Goal: Task Accomplishment & Management: Manage account settings

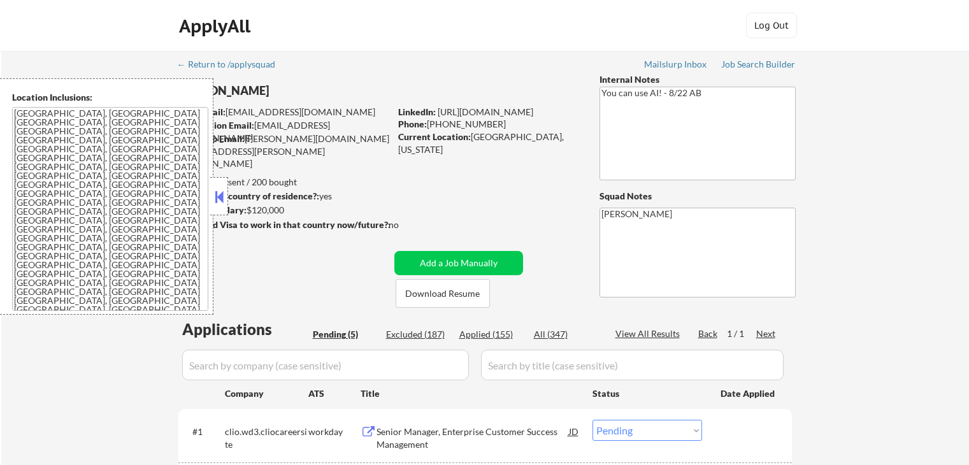
select select ""pending""
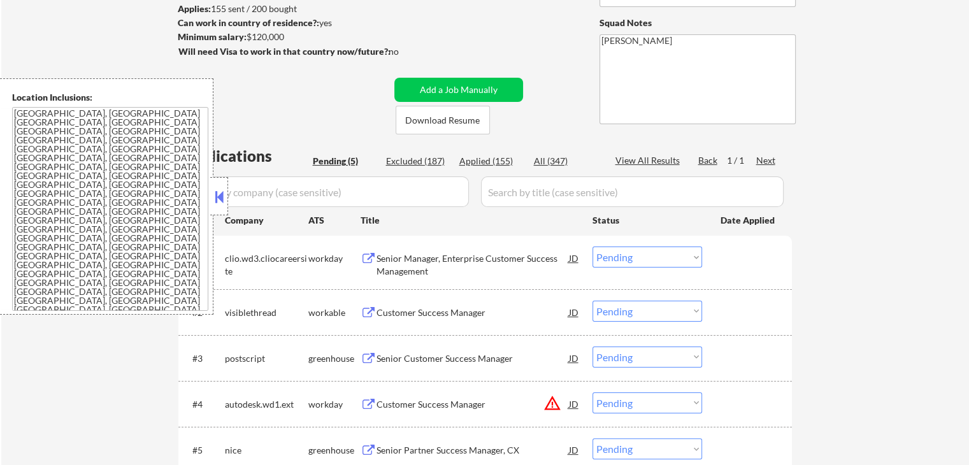
scroll to position [191, 0]
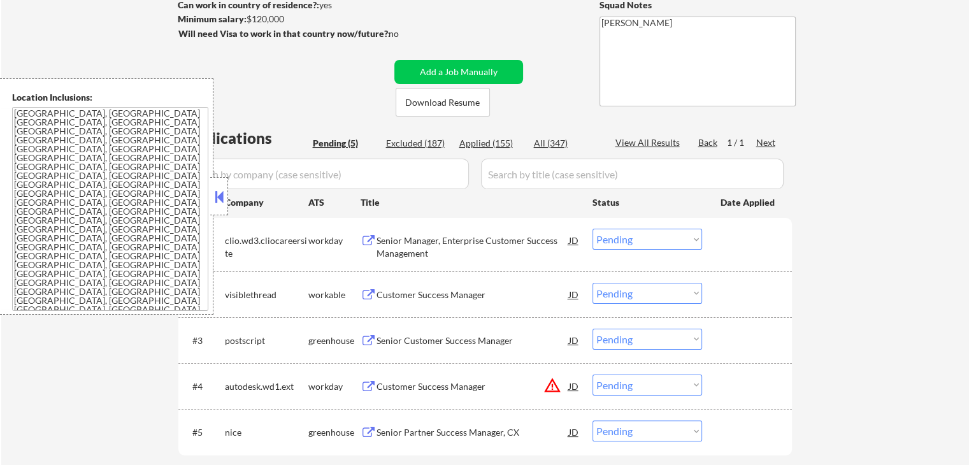
click at [221, 199] on button at bounding box center [219, 196] width 14 height 19
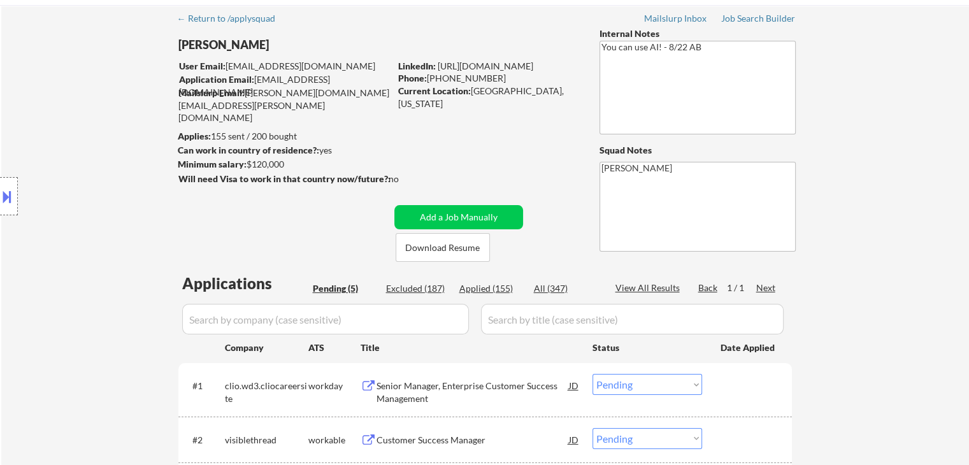
scroll to position [0, 0]
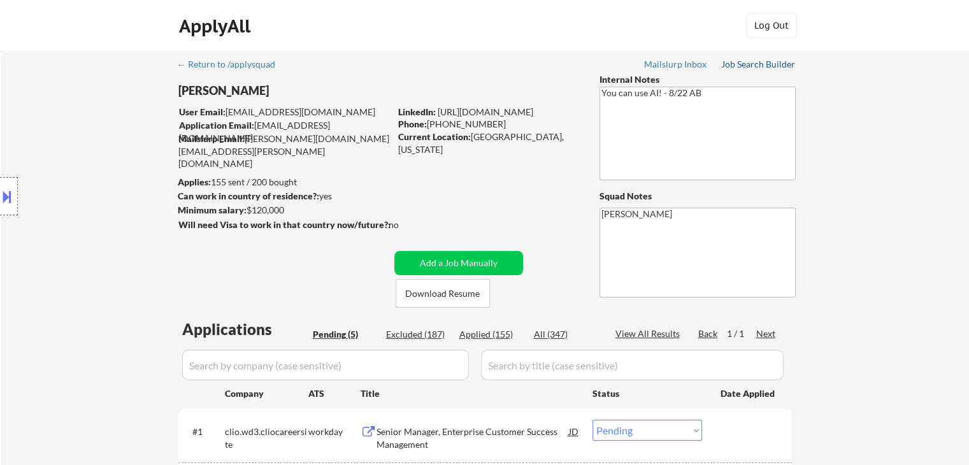
click at [781, 63] on div "Job Search Builder" at bounding box center [758, 64] width 75 height 9
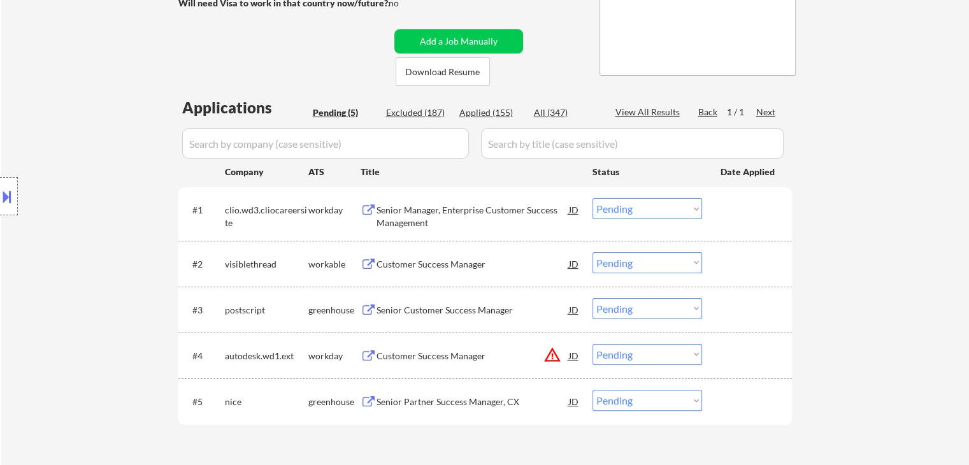
scroll to position [319, 0]
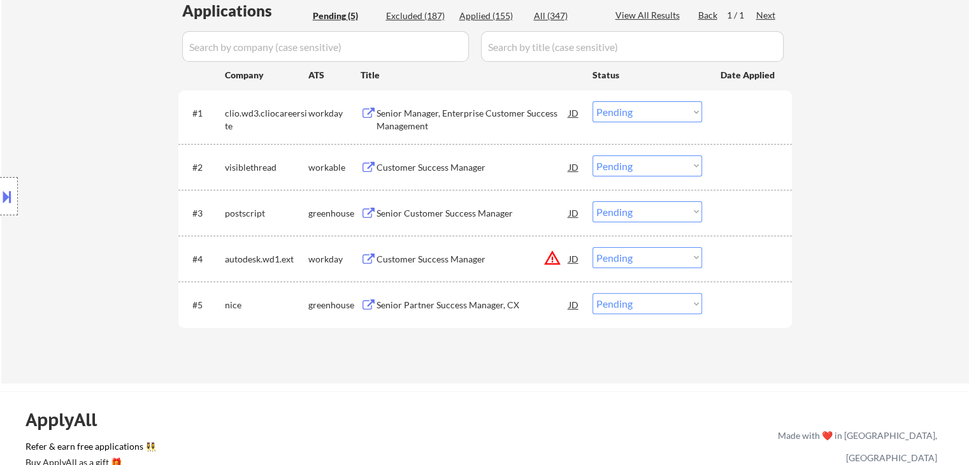
click at [405, 120] on div "Senior Manager, Enterprise Customer Success Management" at bounding box center [473, 119] width 192 height 25
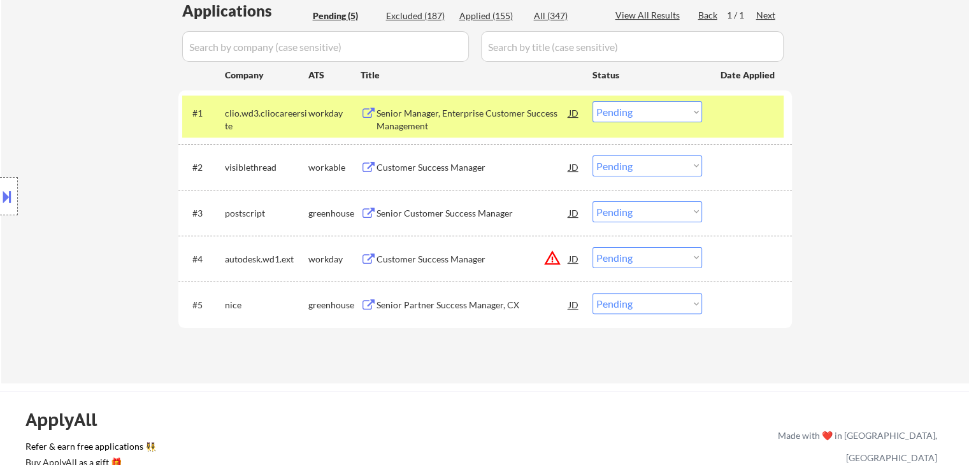
click at [423, 170] on div "Customer Success Manager" at bounding box center [473, 167] width 192 height 13
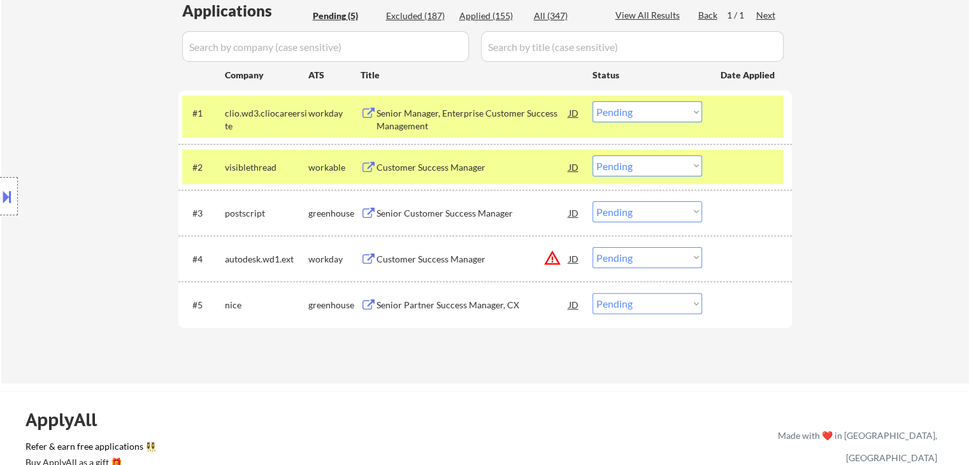
drag, startPoint x: 431, startPoint y: 210, endPoint x: 441, endPoint y: 245, distance: 36.5
click at [431, 210] on div "Senior Customer Success Manager" at bounding box center [473, 213] width 192 height 13
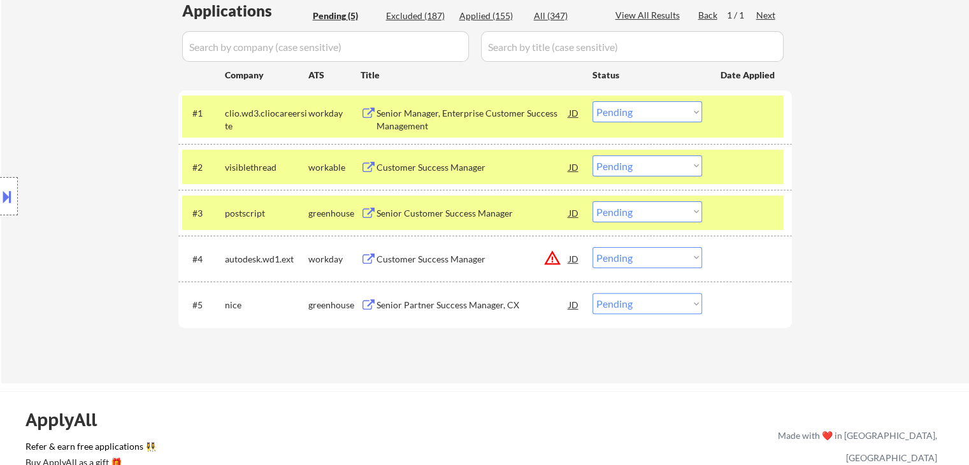
click at [435, 258] on div "Customer Success Manager" at bounding box center [473, 259] width 192 height 13
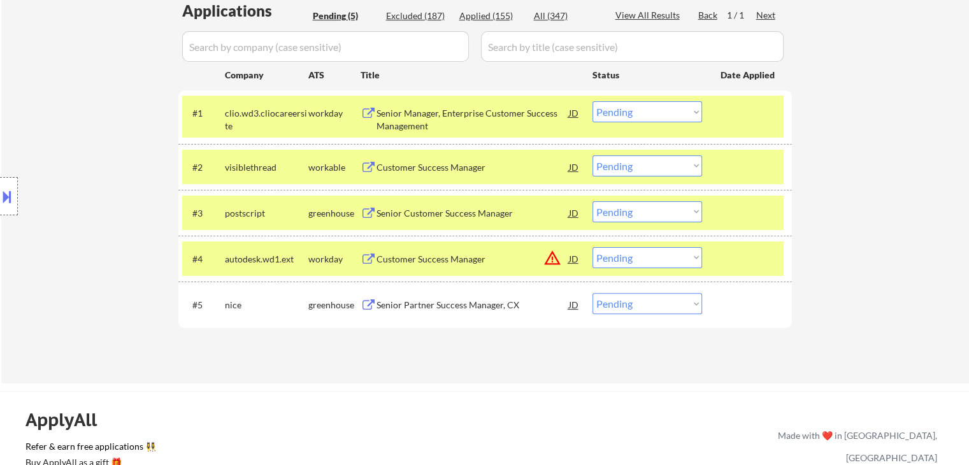
click at [449, 307] on div "Senior Partner Success Manager, CX" at bounding box center [473, 305] width 192 height 13
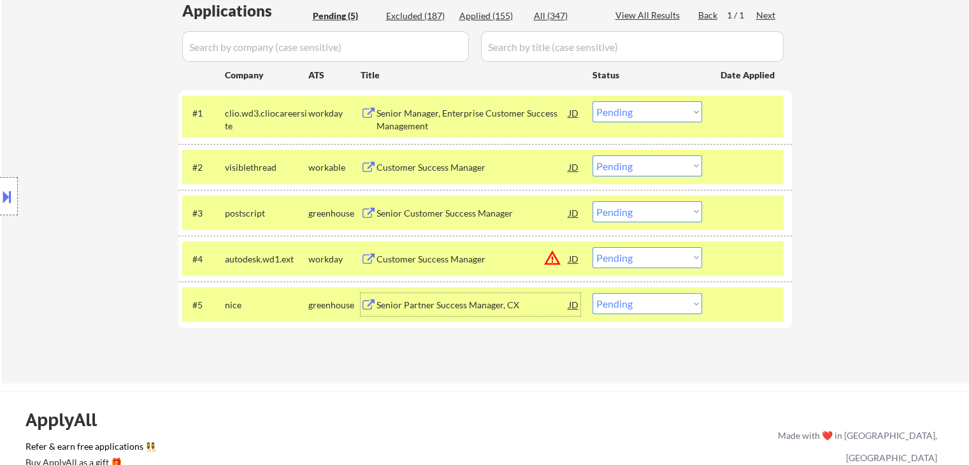
click at [10, 201] on button at bounding box center [7, 196] width 14 height 21
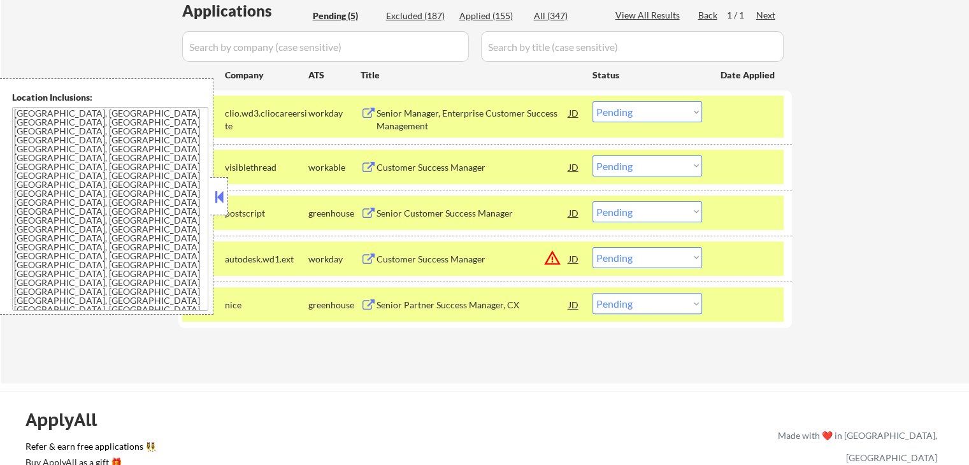
select select ""pending""
drag, startPoint x: 635, startPoint y: 215, endPoint x: 614, endPoint y: 215, distance: 20.4
click at [635, 215] on select "Choose an option... Pending Applied Excluded (Questions) Excluded (Expired) Exc…" at bounding box center [648, 211] width 110 height 21
click at [593, 201] on select "Choose an option... Pending Applied Excluded (Questions) Excluded (Expired) Exc…" at bounding box center [648, 211] width 110 height 21
select select ""pending""
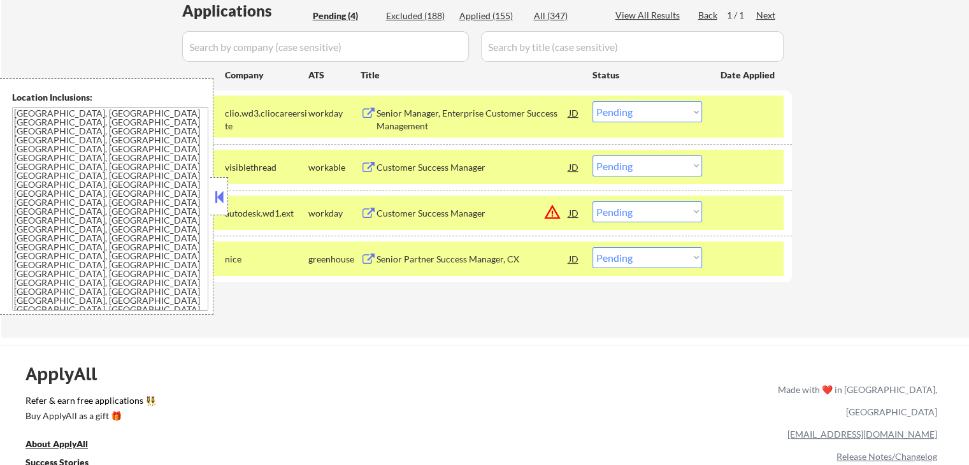
click at [637, 109] on select "Choose an option... Pending Applied Excluded (Questions) Excluded (Expired) Exc…" at bounding box center [648, 111] width 110 height 21
click at [593, 101] on select "Choose an option... Pending Applied Excluded (Questions) Excluded (Expired) Exc…" at bounding box center [648, 111] width 110 height 21
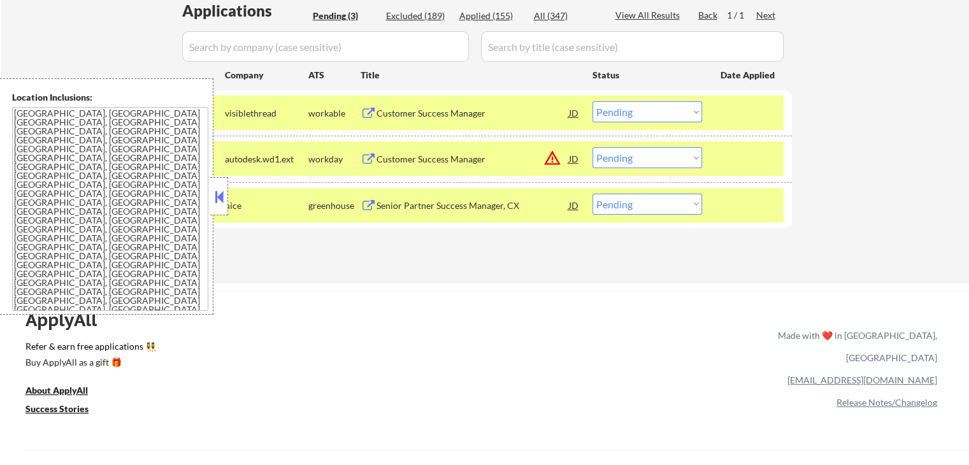
drag, startPoint x: 653, startPoint y: 113, endPoint x: 597, endPoint y: 91, distance: 60.7
click at [653, 113] on select "Choose an option... Pending Applied Excluded (Questions) Excluded (Expired) Exc…" at bounding box center [648, 111] width 110 height 21
click at [593, 101] on select "Choose an option... Pending Applied Excluded (Questions) Excluded (Expired) Exc…" at bounding box center [648, 111] width 110 height 21
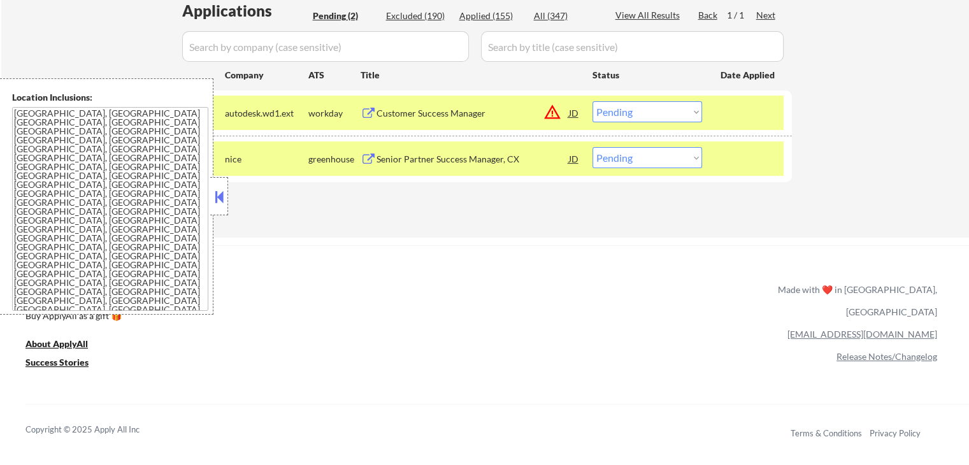
click at [667, 115] on select "Choose an option... Pending Applied Excluded (Questions) Excluded (Expired) Exc…" at bounding box center [648, 111] width 110 height 21
click at [593, 101] on select "Choose an option... Pending Applied Excluded (Questions) Excluded (Expired) Exc…" at bounding box center [648, 111] width 110 height 21
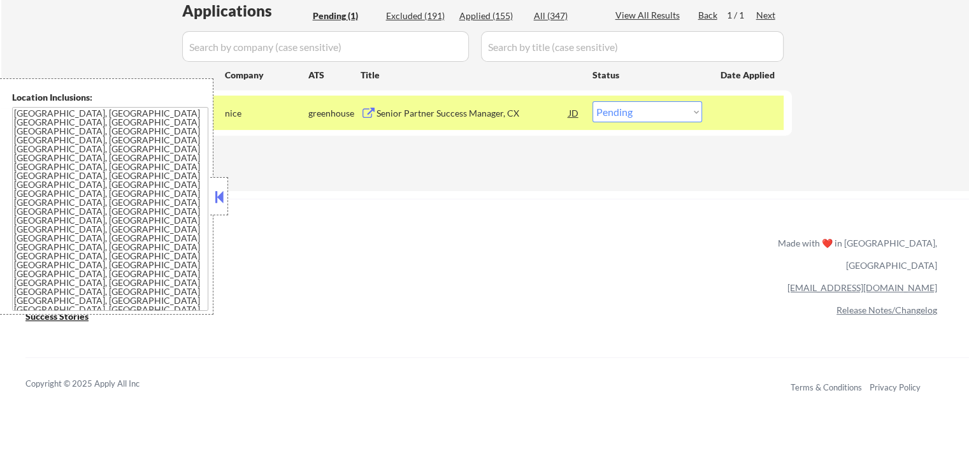
click at [641, 115] on select "Choose an option... Pending Applied Excluded (Questions) Excluded (Expired) Exc…" at bounding box center [648, 111] width 110 height 21
select select ""applied""
click at [593, 101] on select "Choose an option... Pending Applied Excluded (Questions) Excluded (Expired) Exc…" at bounding box center [648, 111] width 110 height 21
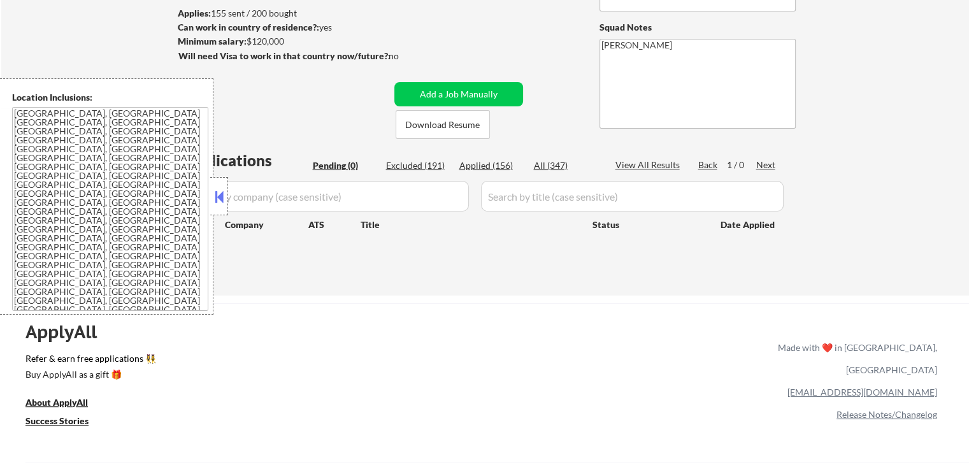
scroll to position [127, 0]
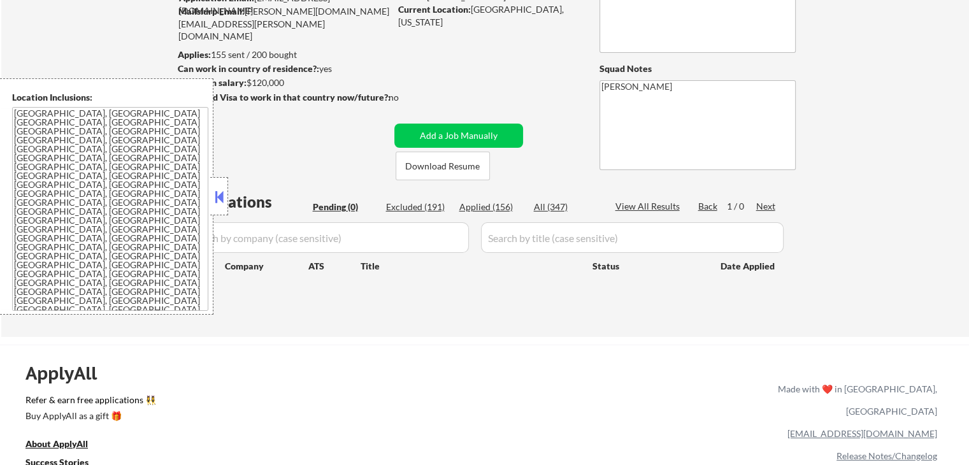
click at [221, 197] on button at bounding box center [219, 196] width 14 height 19
